Goal: Task Accomplishment & Management: Complete application form

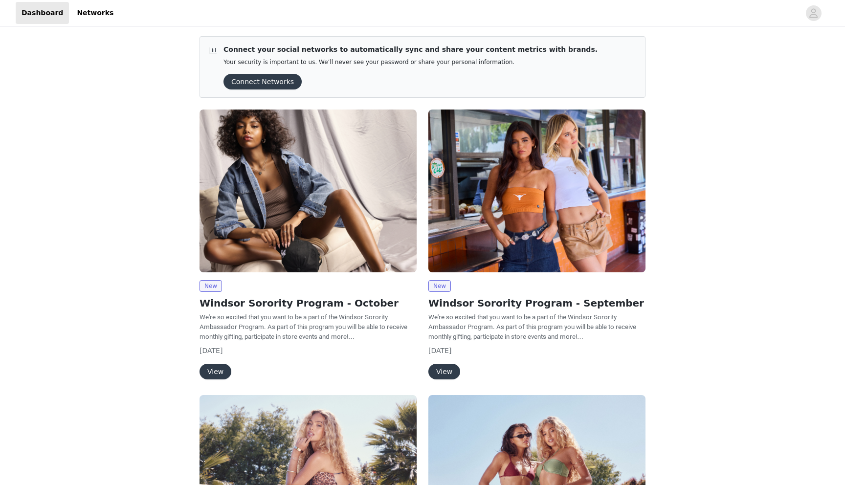
click at [254, 82] on button "Connect Networks" at bounding box center [263, 82] width 78 height 16
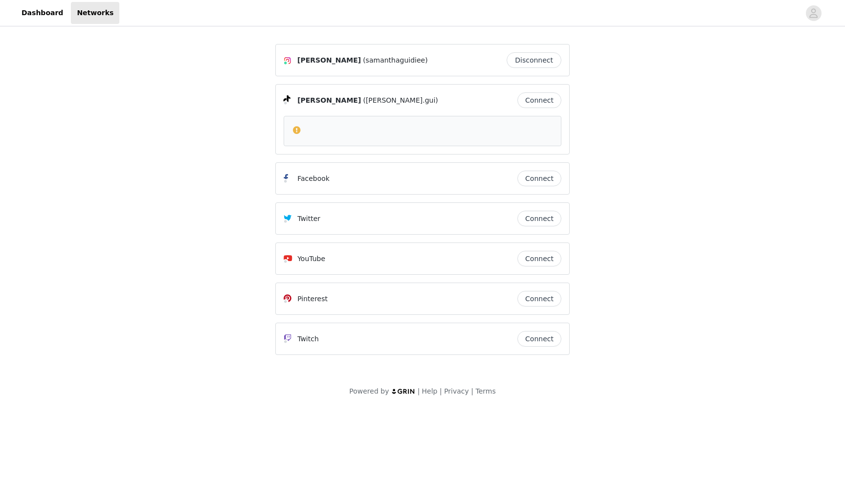
click at [541, 97] on button "Connect" at bounding box center [539, 100] width 44 height 16
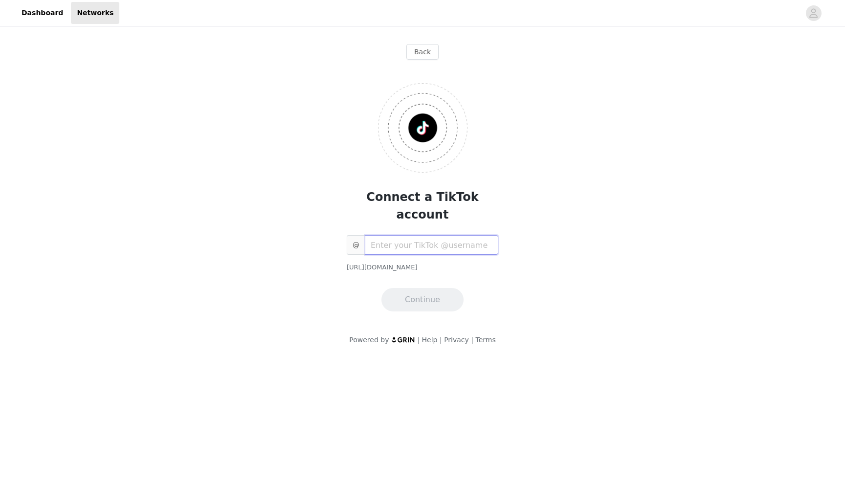
click at [378, 235] on input "text" at bounding box center [432, 245] width 134 height 20
type input "samguidie"
click at [414, 288] on button "Continue" at bounding box center [422, 299] width 82 height 23
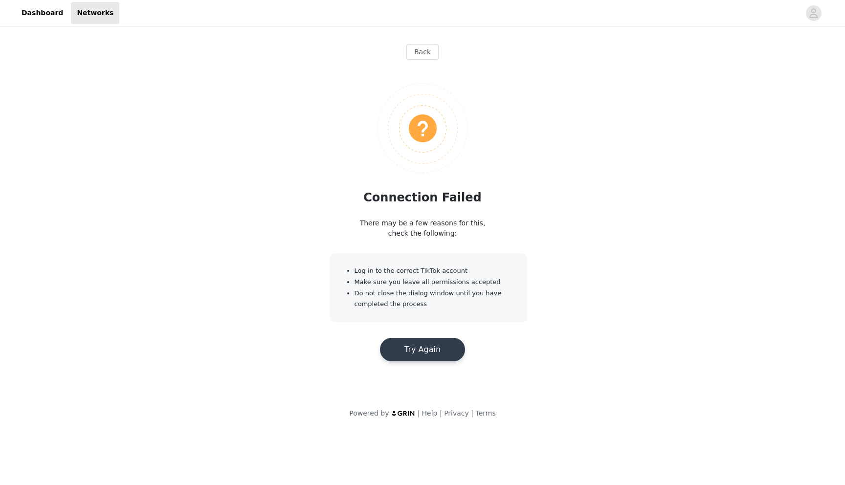
click at [408, 339] on button "Try Again" at bounding box center [422, 349] width 85 height 23
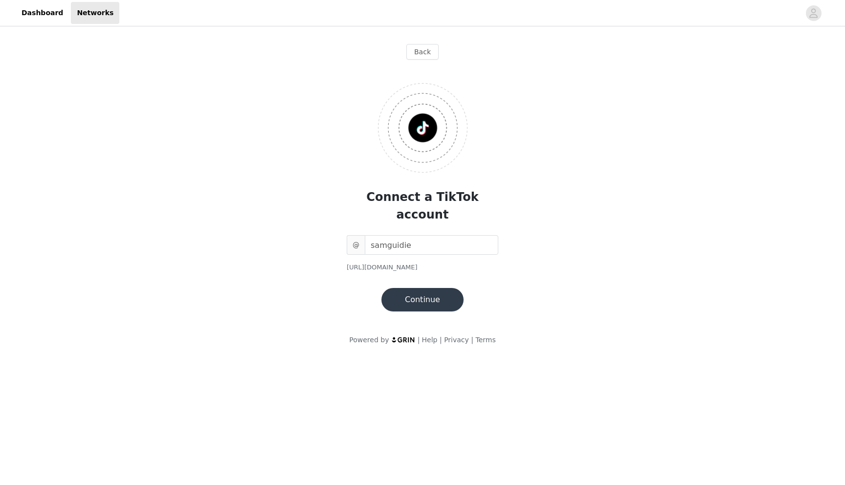
click at [411, 288] on button "Continue" at bounding box center [422, 299] width 82 height 23
click at [408, 288] on button "Continue" at bounding box center [422, 299] width 82 height 23
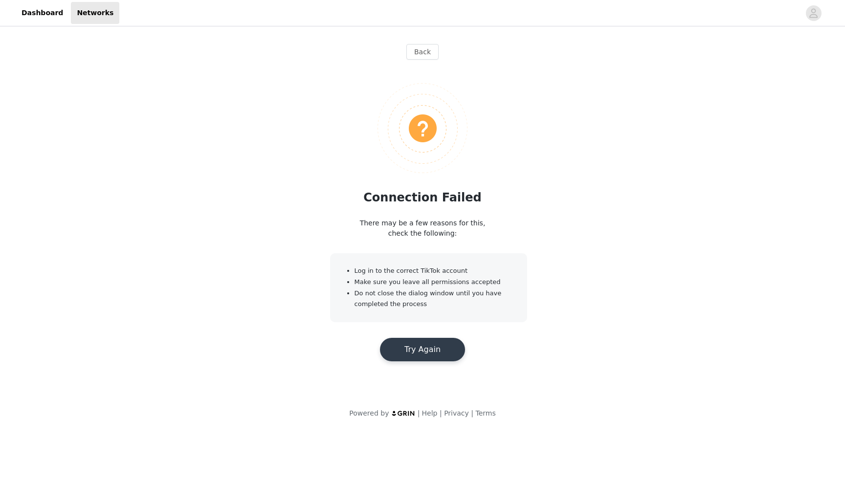
click at [411, 349] on button "Try Again" at bounding box center [422, 349] width 85 height 23
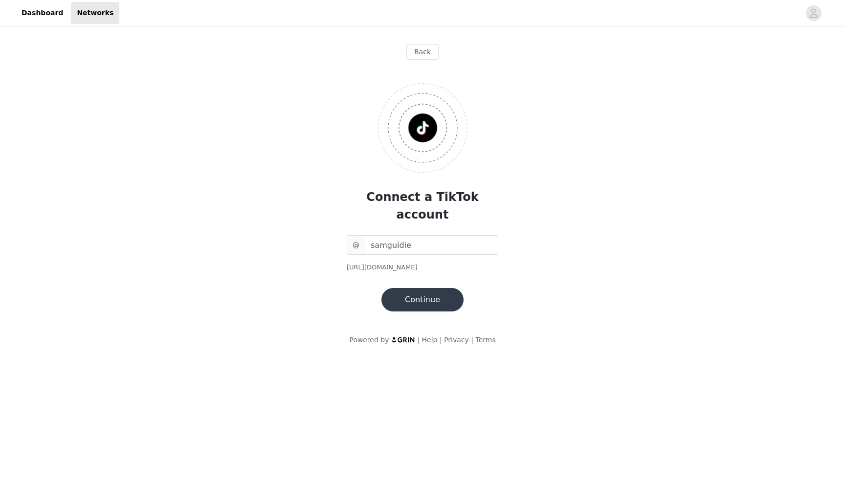
click at [407, 288] on button "Continue" at bounding box center [422, 299] width 82 height 23
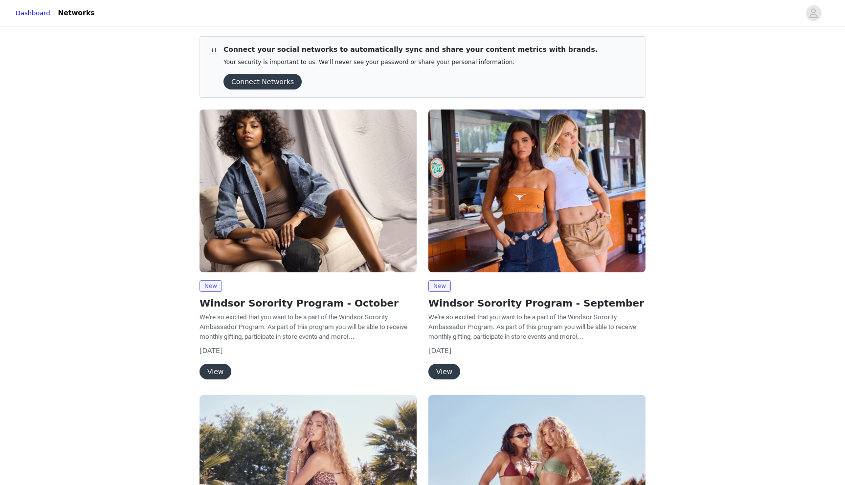
click at [252, 85] on button "Connect Networks" at bounding box center [263, 82] width 78 height 16
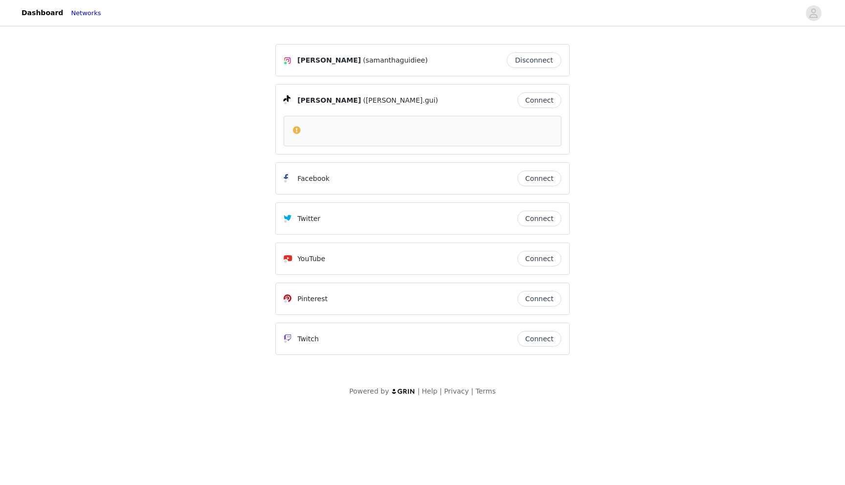
click at [525, 98] on button "Connect" at bounding box center [539, 100] width 44 height 16
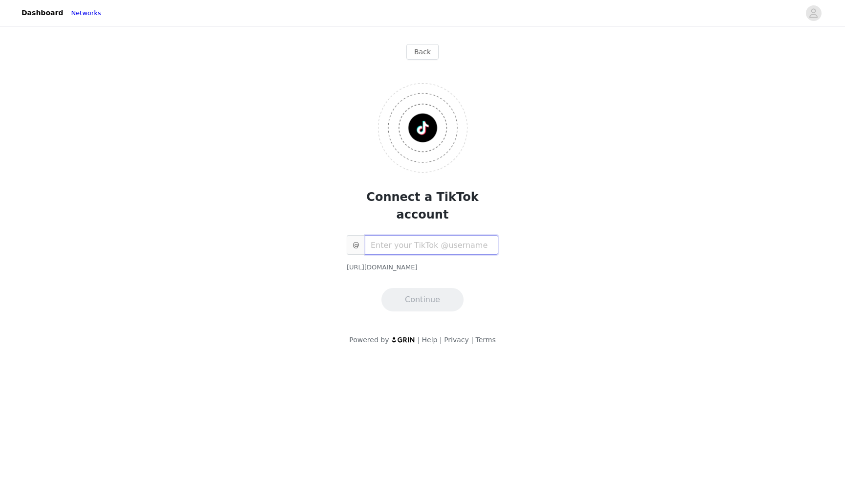
click at [400, 237] on input "text" at bounding box center [432, 245] width 134 height 20
type input "samguidie"
click at [427, 288] on button "Continue" at bounding box center [422, 299] width 82 height 23
click at [427, 53] on button "Back" at bounding box center [422, 52] width 32 height 16
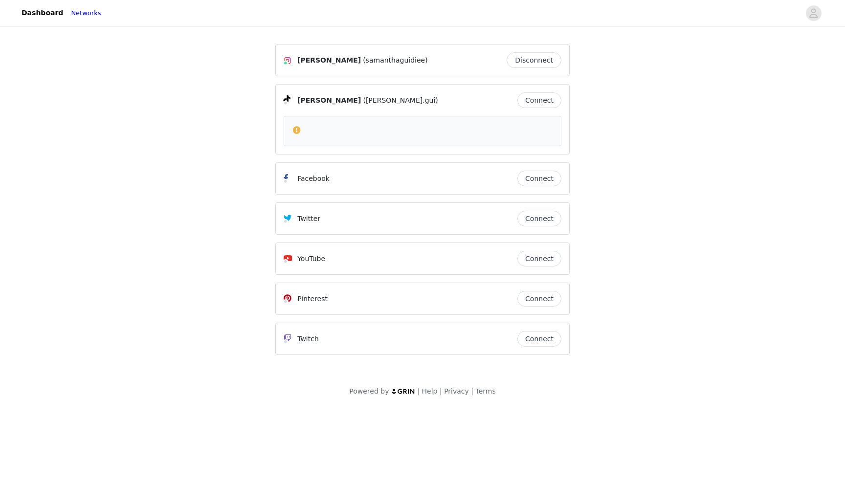
click at [554, 294] on button "Connect" at bounding box center [539, 299] width 44 height 16
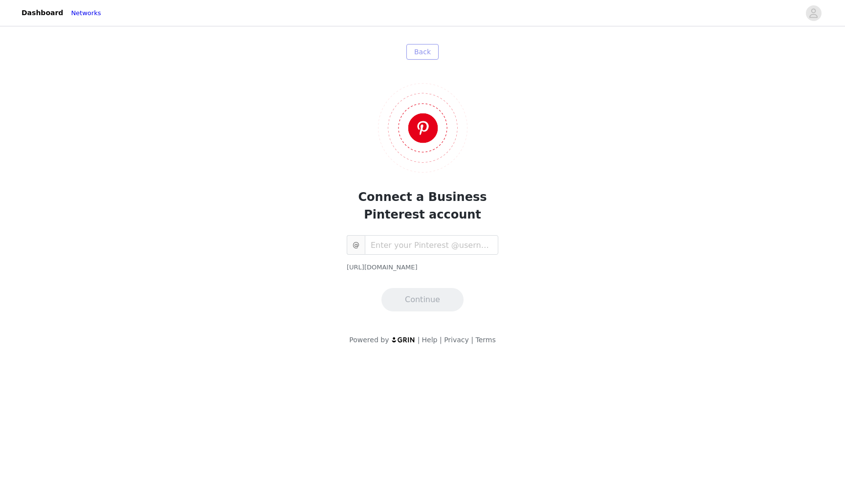
click at [417, 49] on button "Back" at bounding box center [422, 52] width 32 height 16
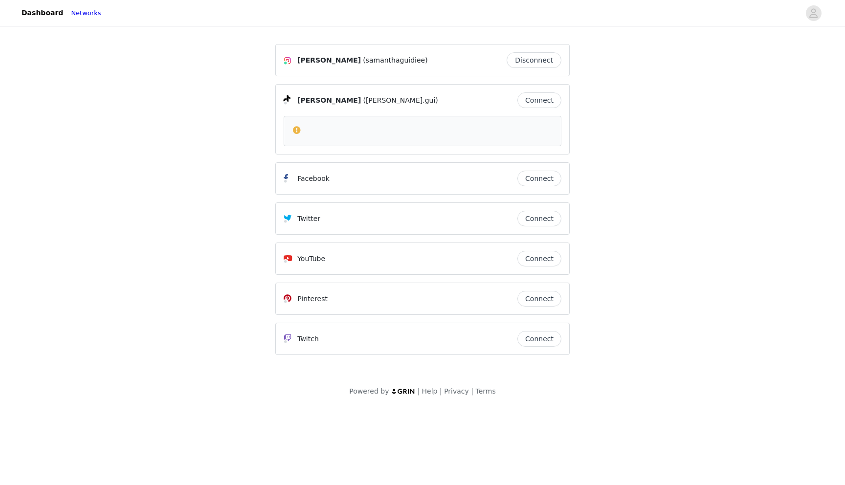
click at [393, 60] on span "(samanthaguidiee)" at bounding box center [395, 60] width 65 height 10
click at [42, 5] on link "Dashboard" at bounding box center [42, 13] width 53 height 22
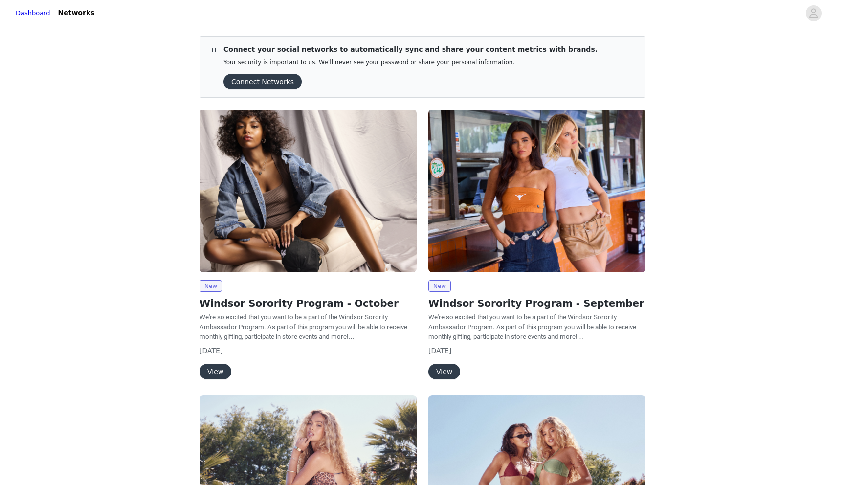
click at [218, 368] on button "View" at bounding box center [216, 372] width 32 height 16
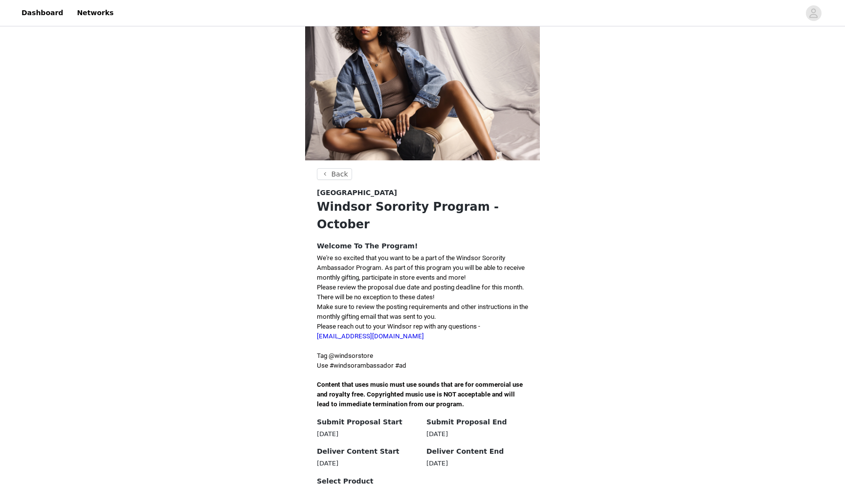
scroll to position [43, 0]
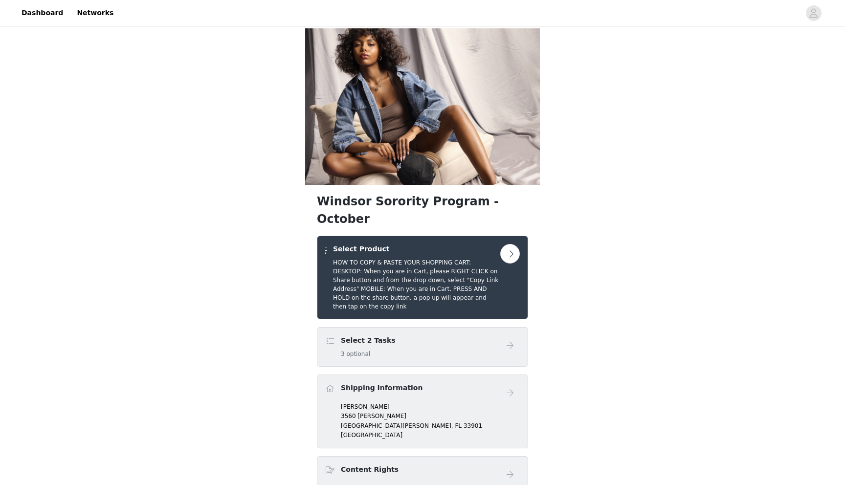
click at [479, 336] on div "Select 2 Tasks 3 optional" at bounding box center [412, 347] width 175 height 23
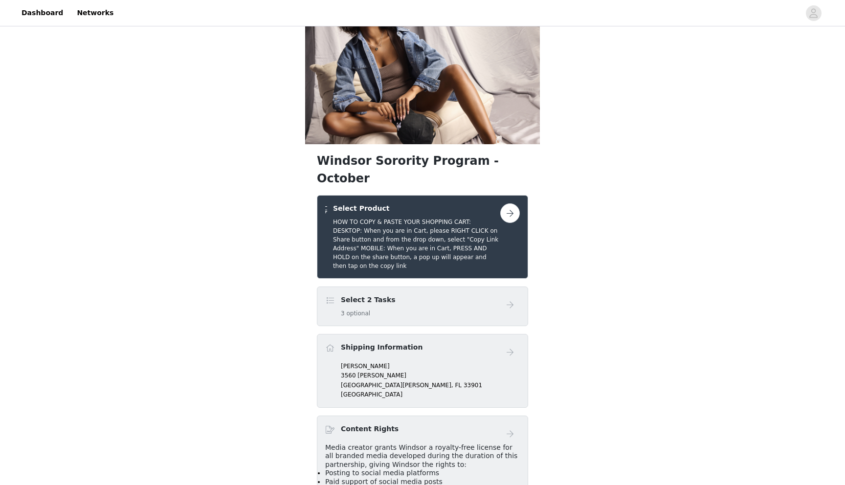
scroll to position [42, 0]
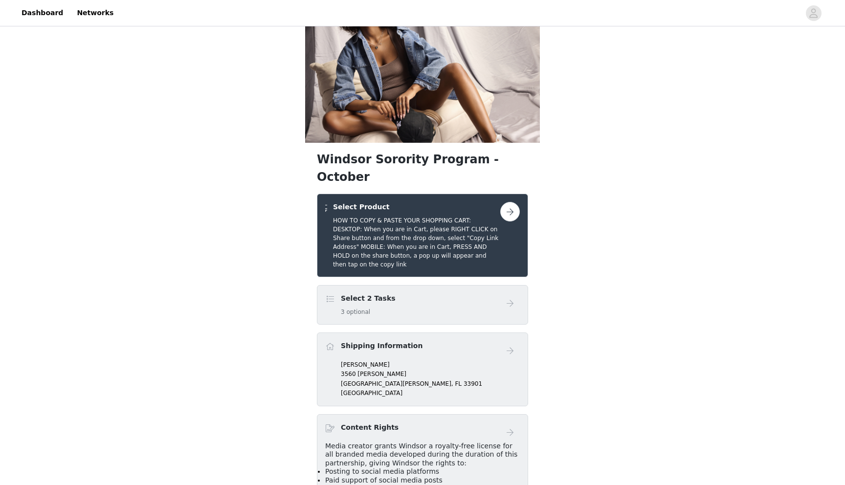
click at [404, 360] on p "samantha guidie" at bounding box center [430, 364] width 179 height 9
click at [386, 216] on h5 "HOW TO COPY & PASTE YOUR SHOPPING CART: DESKTOP: When you are in Cart, please R…" at bounding box center [416, 242] width 167 height 53
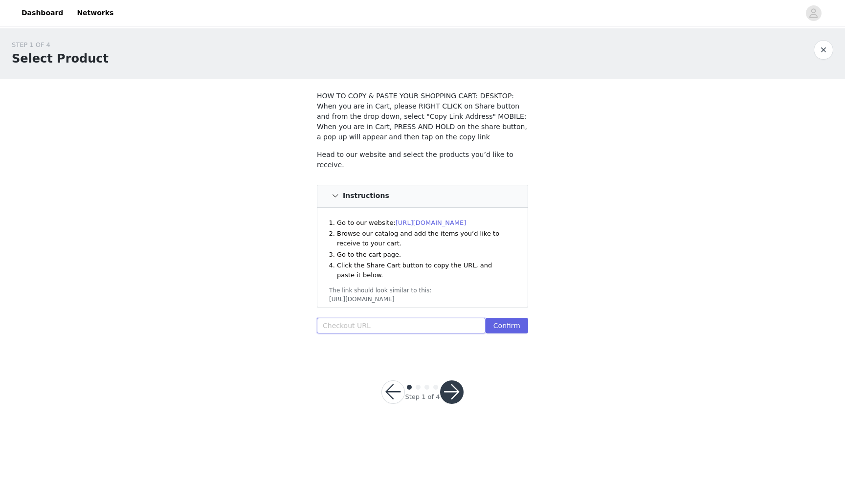
click at [372, 323] on input "text" at bounding box center [401, 326] width 169 height 16
paste input "https://www.windsorstore.com/cart/43330344583219:1,43350892085299:1"
type input "https://www.windsorstore.com/cart/43330344583219:1,43350892085299:1"
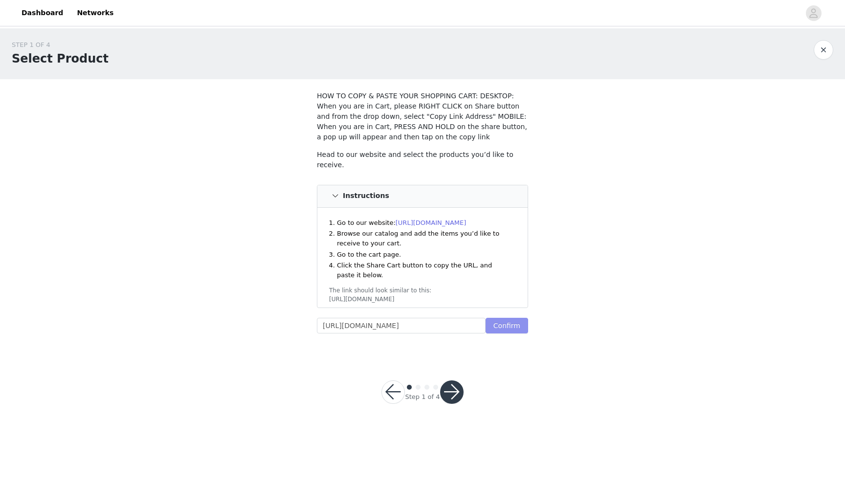
click at [496, 324] on button "Confirm" at bounding box center [507, 326] width 43 height 16
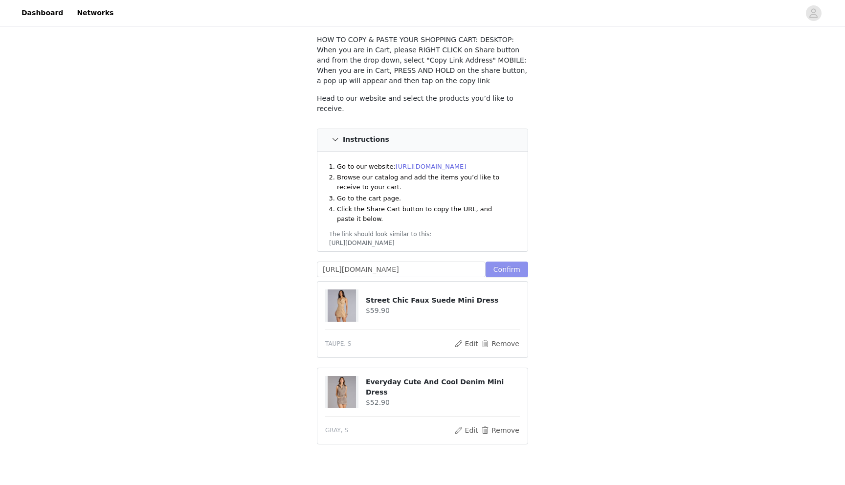
scroll to position [106, 0]
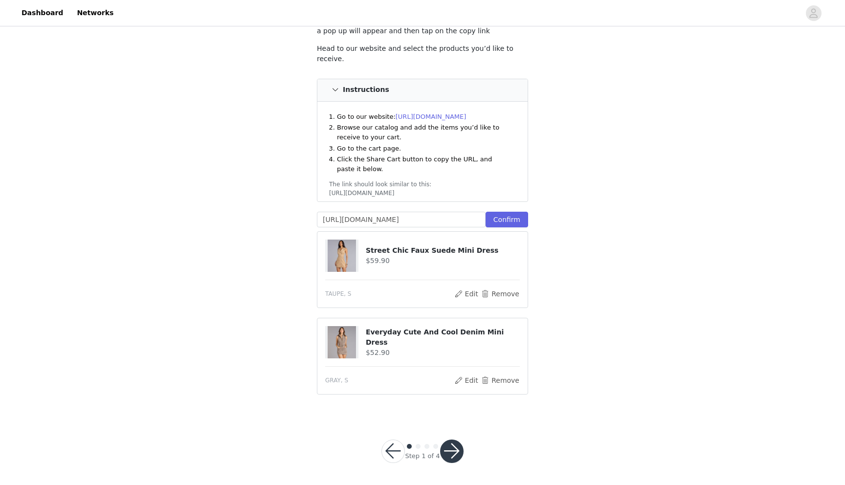
click at [451, 447] on button "button" at bounding box center [451, 451] width 23 height 23
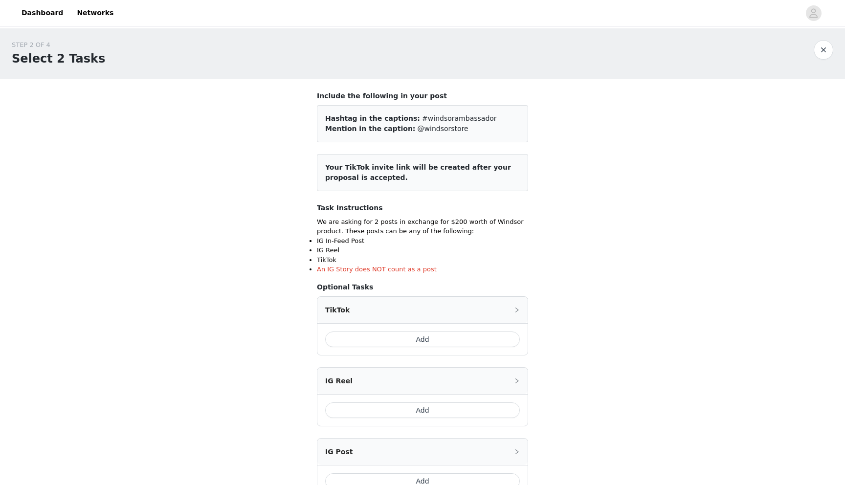
scroll to position [106, 0]
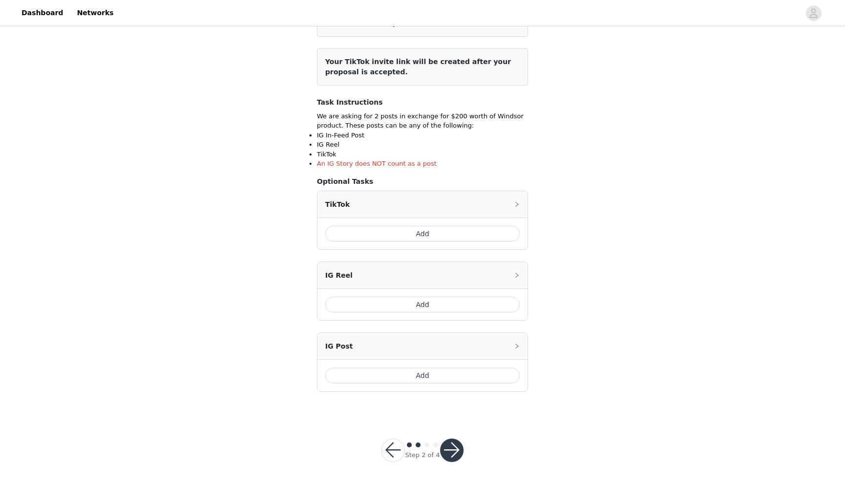
click at [392, 446] on button "button" at bounding box center [392, 450] width 23 height 23
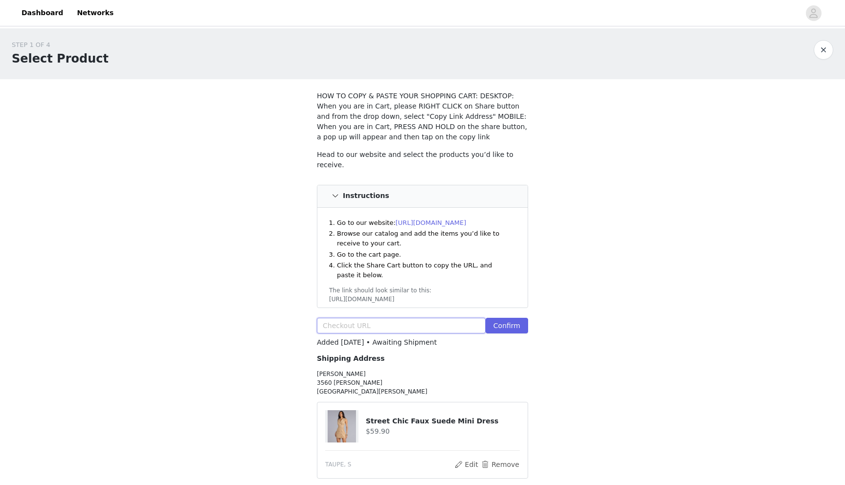
click at [375, 326] on input "text" at bounding box center [401, 326] width 169 height 16
paste input "https://www.windsorstore.com/cart/43350892085299:1"
type input "https://www.windsorstore.com/cart/43350892085299:1"
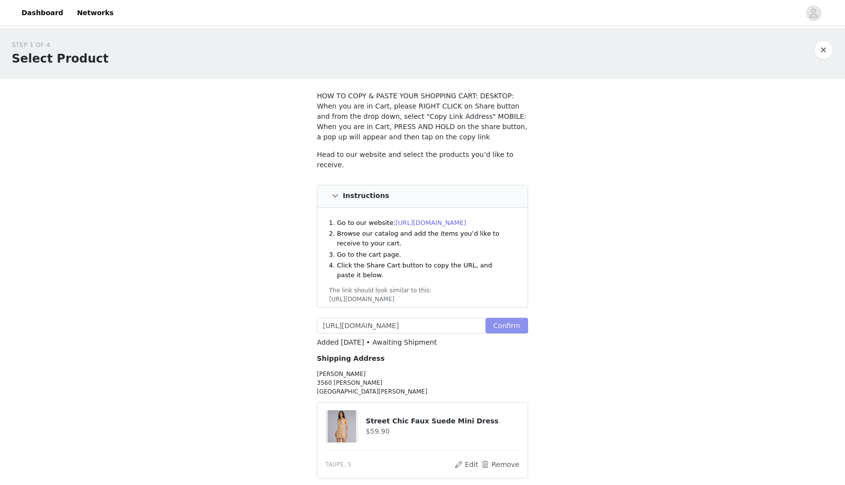
click at [512, 319] on button "Confirm" at bounding box center [507, 326] width 43 height 16
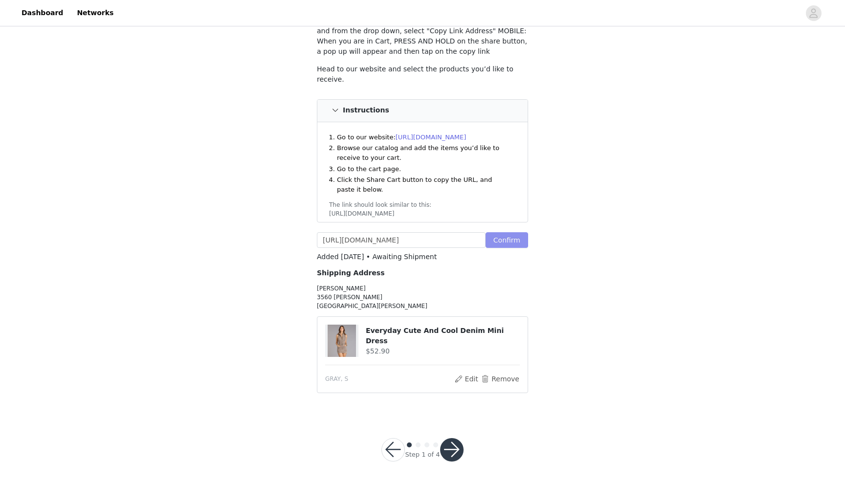
scroll to position [84, 0]
click at [451, 456] on button "button" at bounding box center [451, 451] width 23 height 23
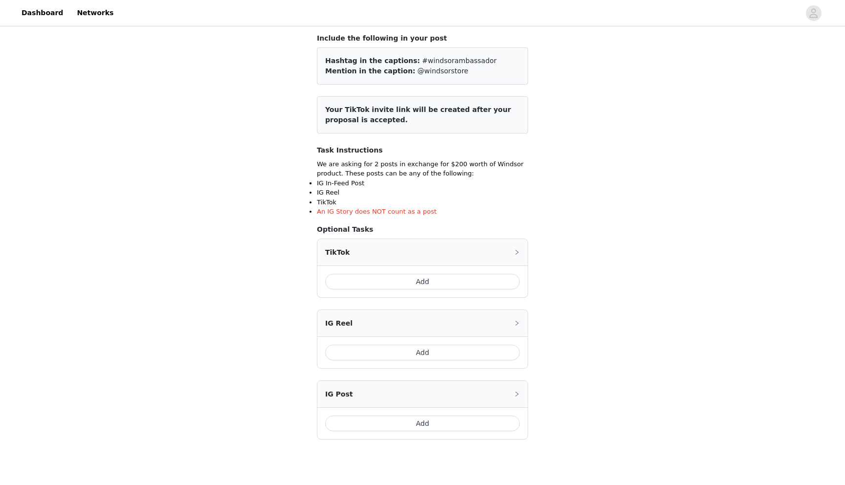
scroll to position [59, 0]
click at [381, 278] on button "Add" at bounding box center [422, 281] width 195 height 16
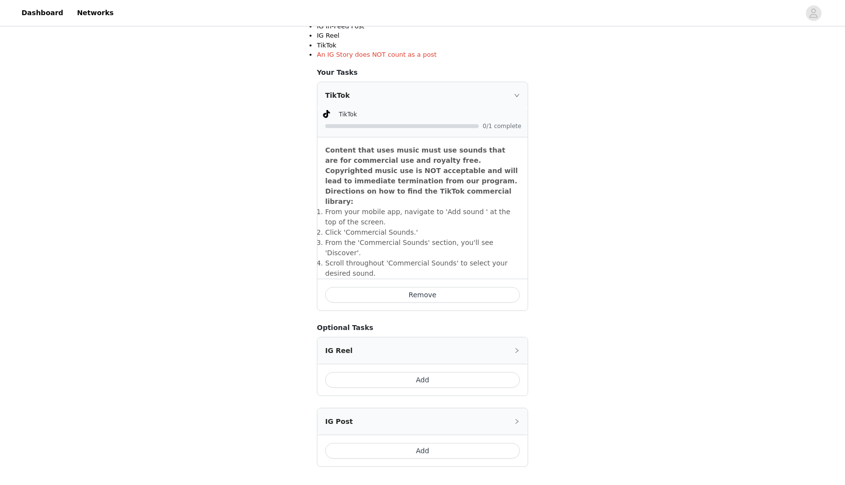
scroll to position [269, 0]
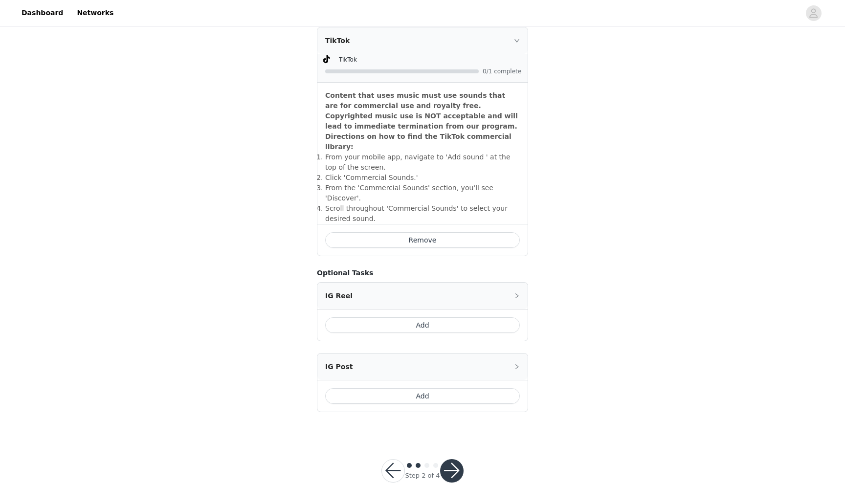
click at [448, 459] on button "button" at bounding box center [451, 470] width 23 height 23
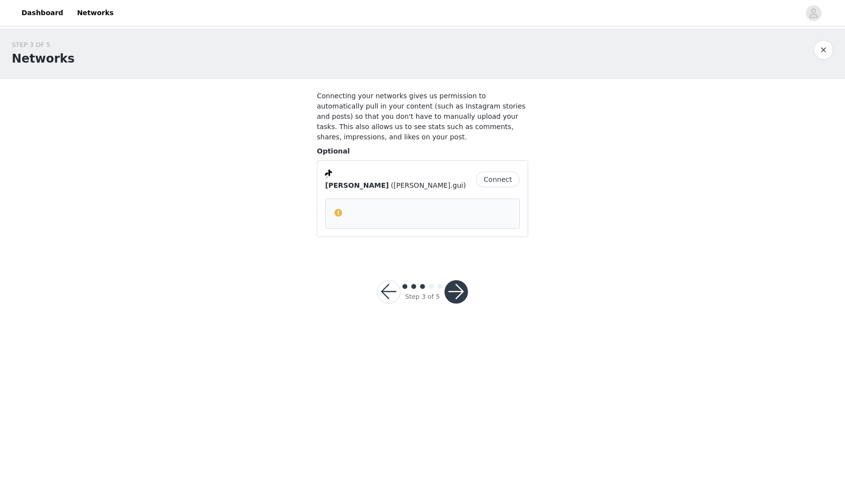
click at [484, 177] on button "Connect" at bounding box center [498, 180] width 44 height 16
click at [483, 175] on button "Connect" at bounding box center [498, 180] width 44 height 16
